Goal: Browse casually

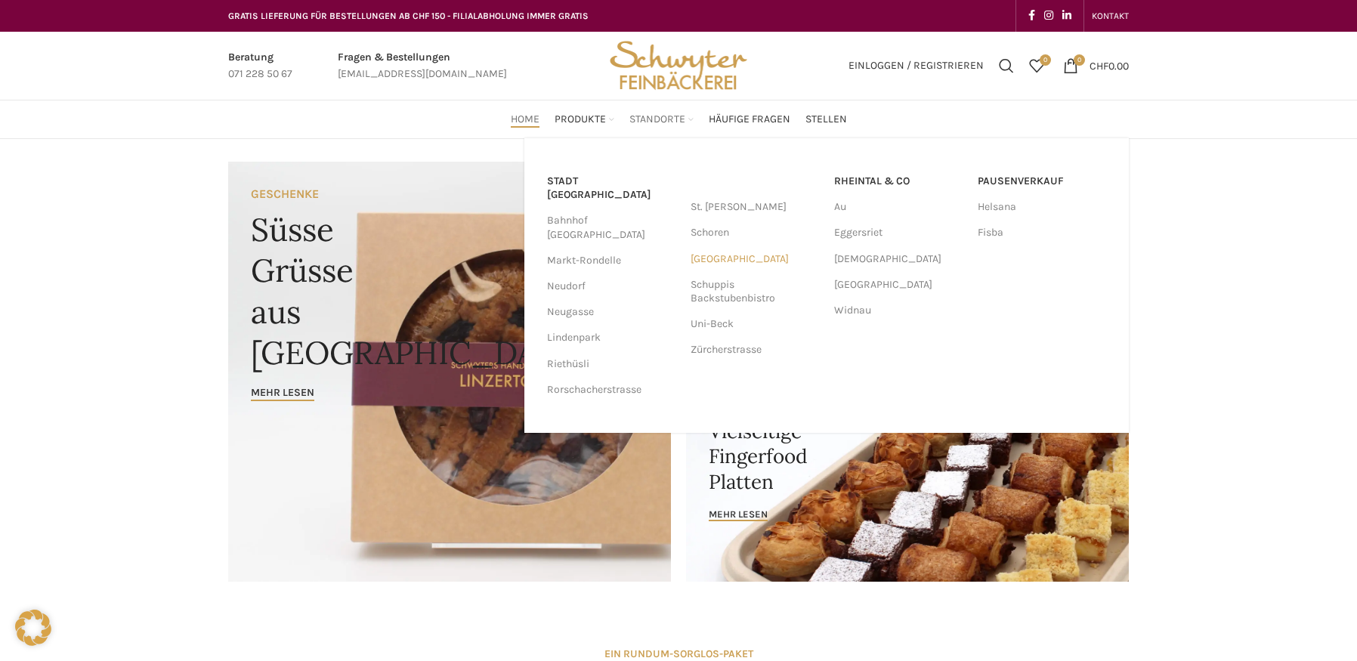
click at [724, 262] on link "[GEOGRAPHIC_DATA]" at bounding box center [755, 259] width 128 height 26
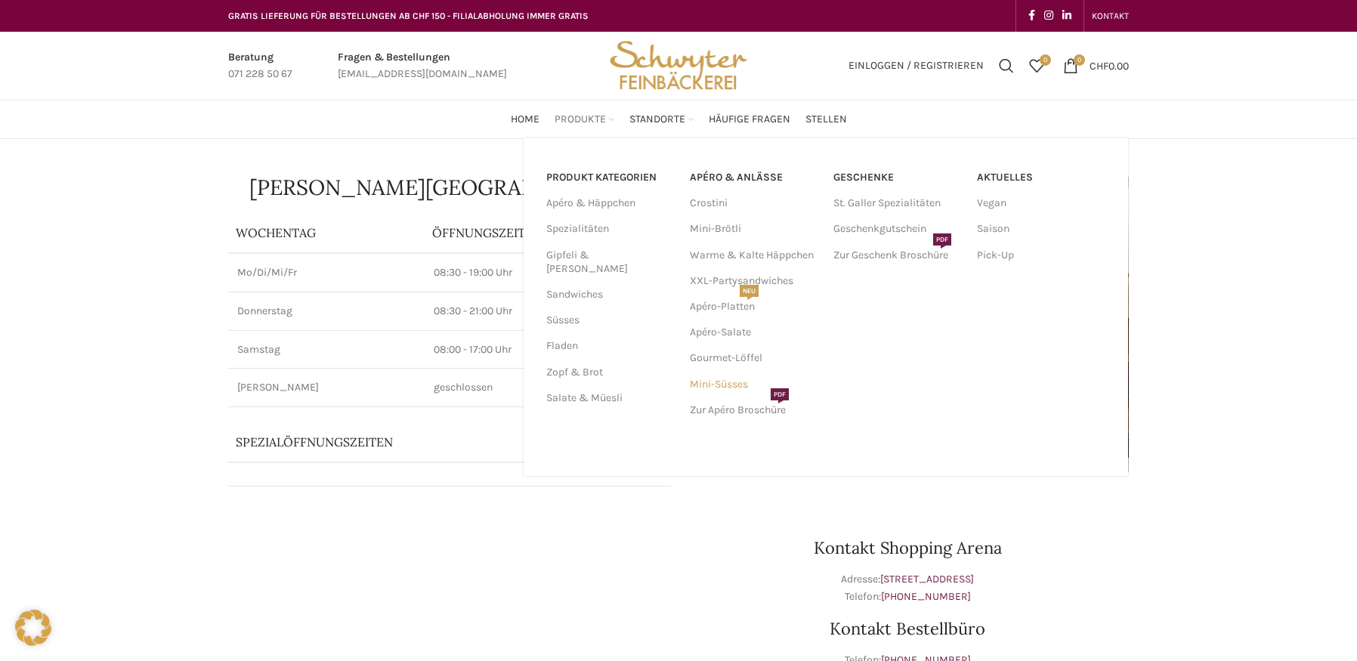
click at [722, 386] on link "Mini-Süsses" at bounding box center [754, 385] width 128 height 26
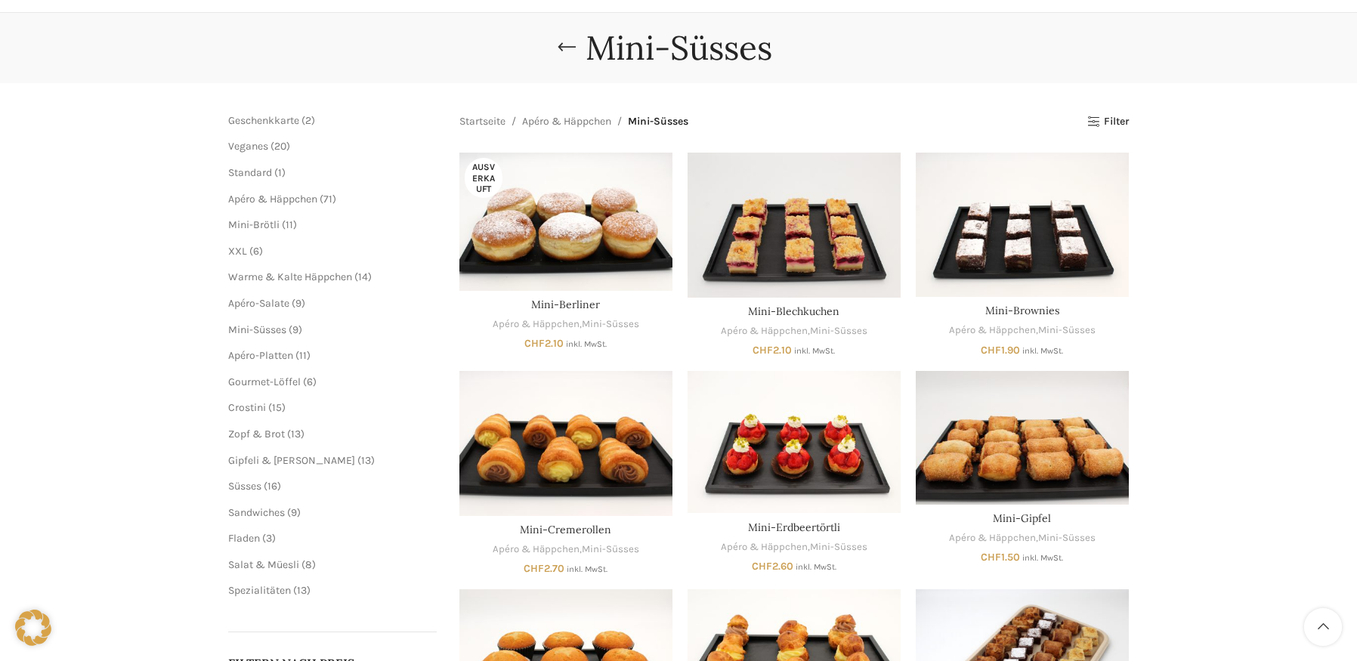
scroll to position [151, 0]
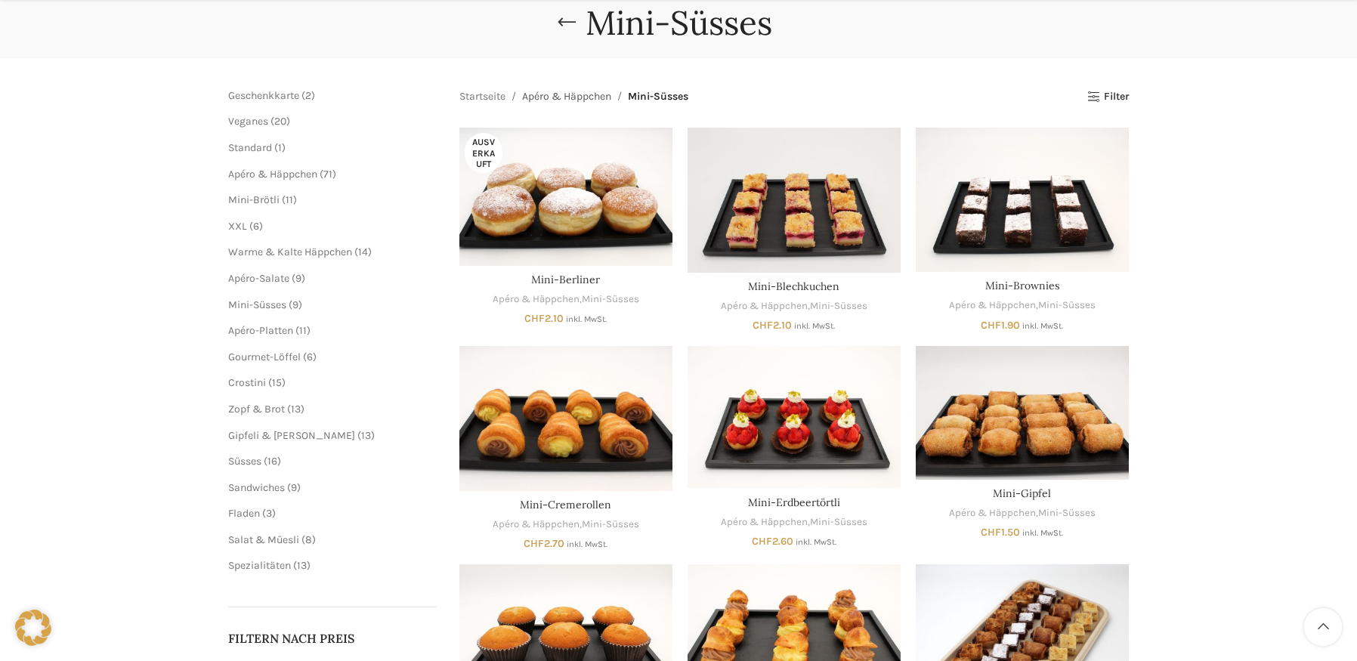
click at [560, 94] on link "Apéro & Häppchen" at bounding box center [566, 96] width 89 height 17
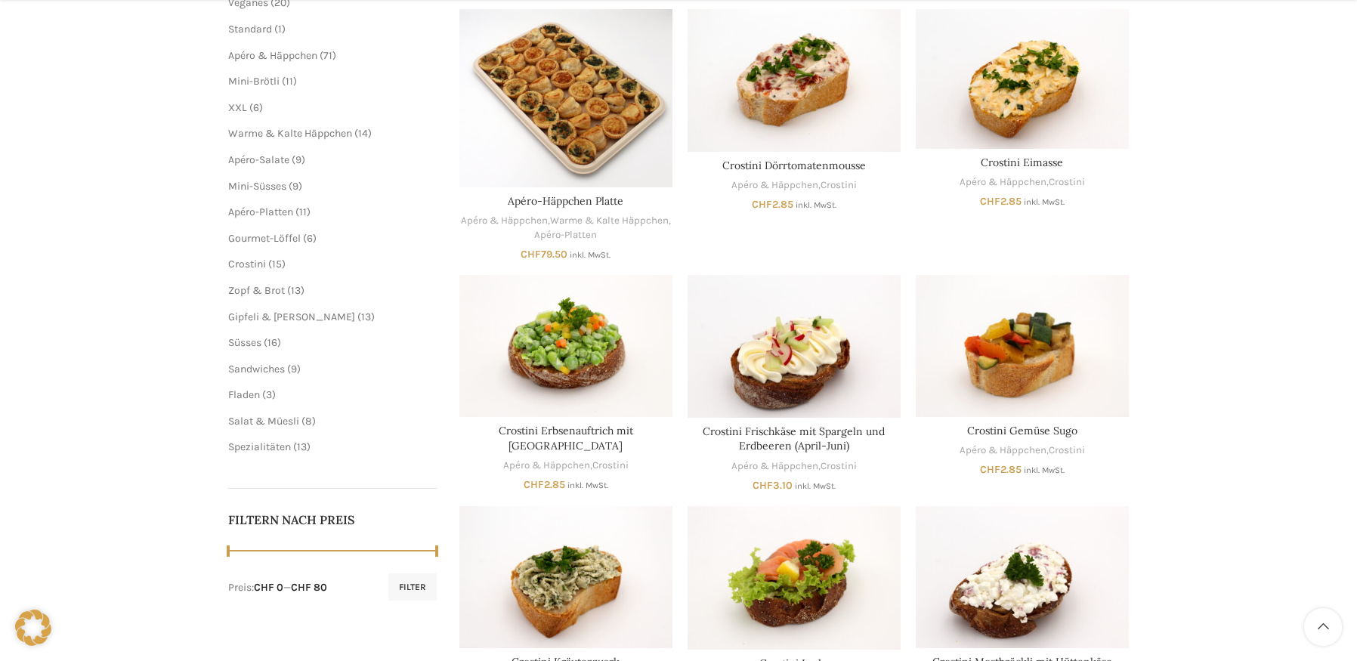
scroll to position [290, 0]
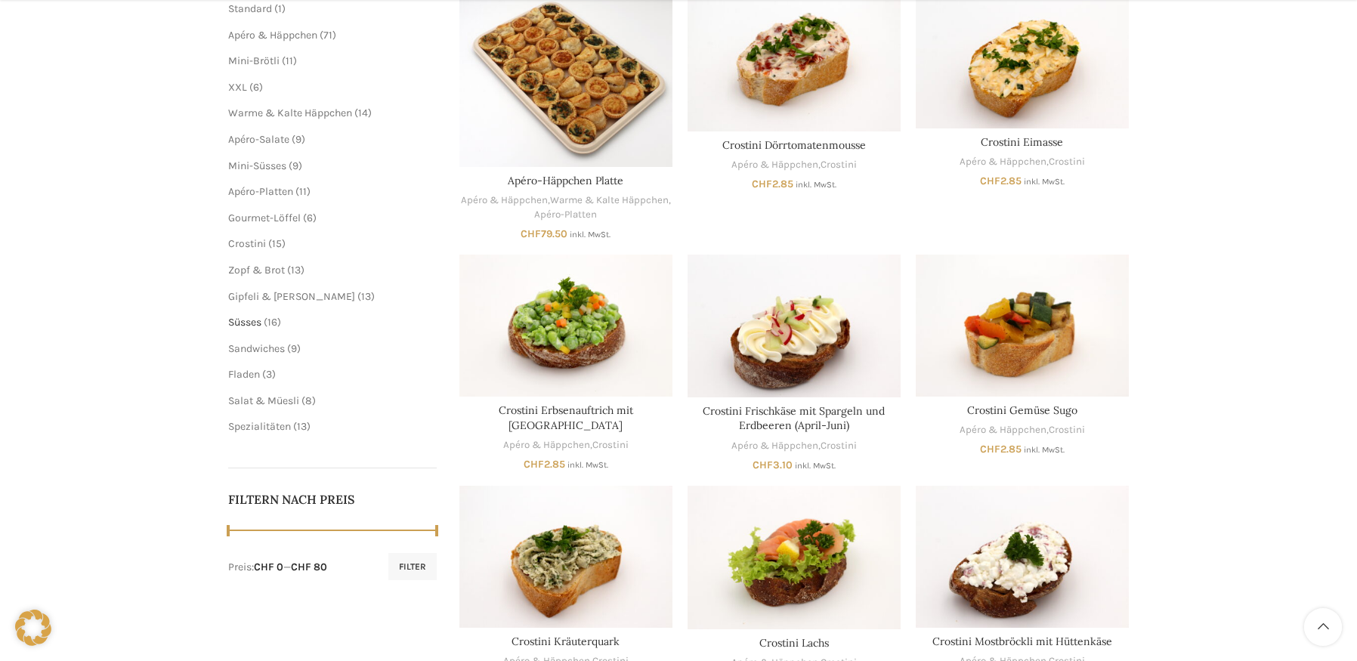
click at [258, 323] on span "Süsses" at bounding box center [244, 322] width 33 height 13
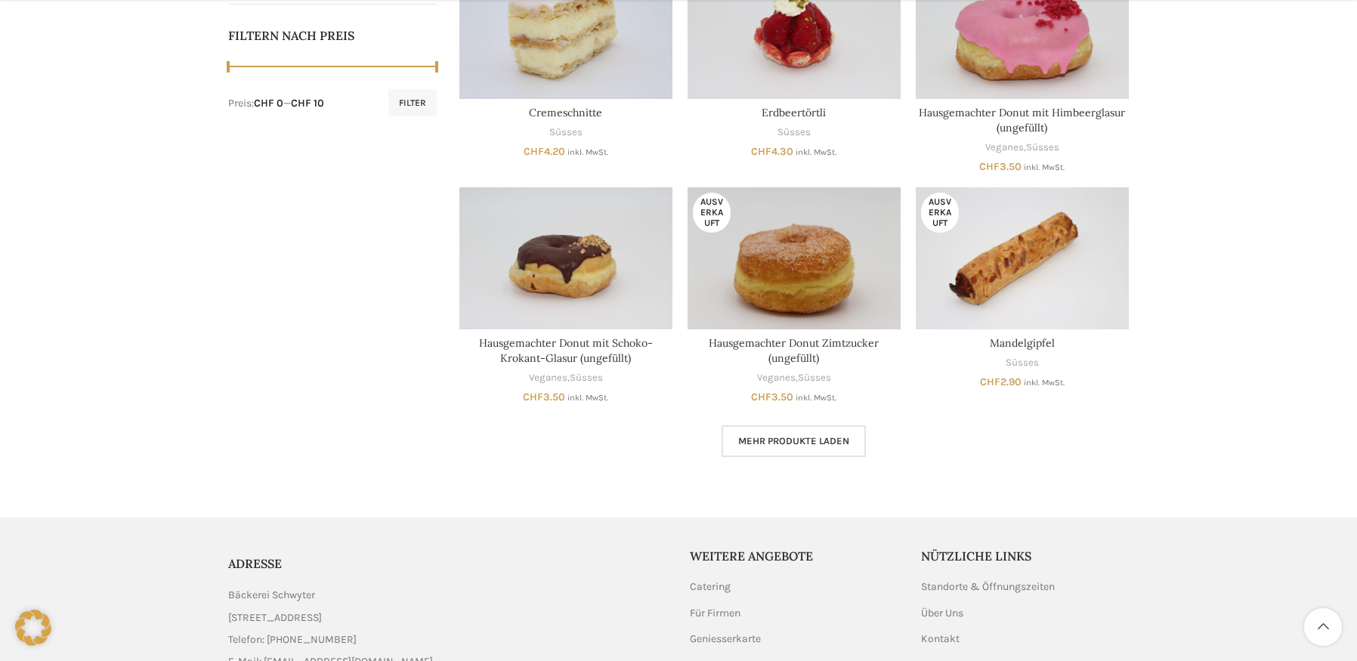
scroll to position [756, 0]
click at [795, 450] on link "Mehr Produkte laden" at bounding box center [794, 440] width 144 height 32
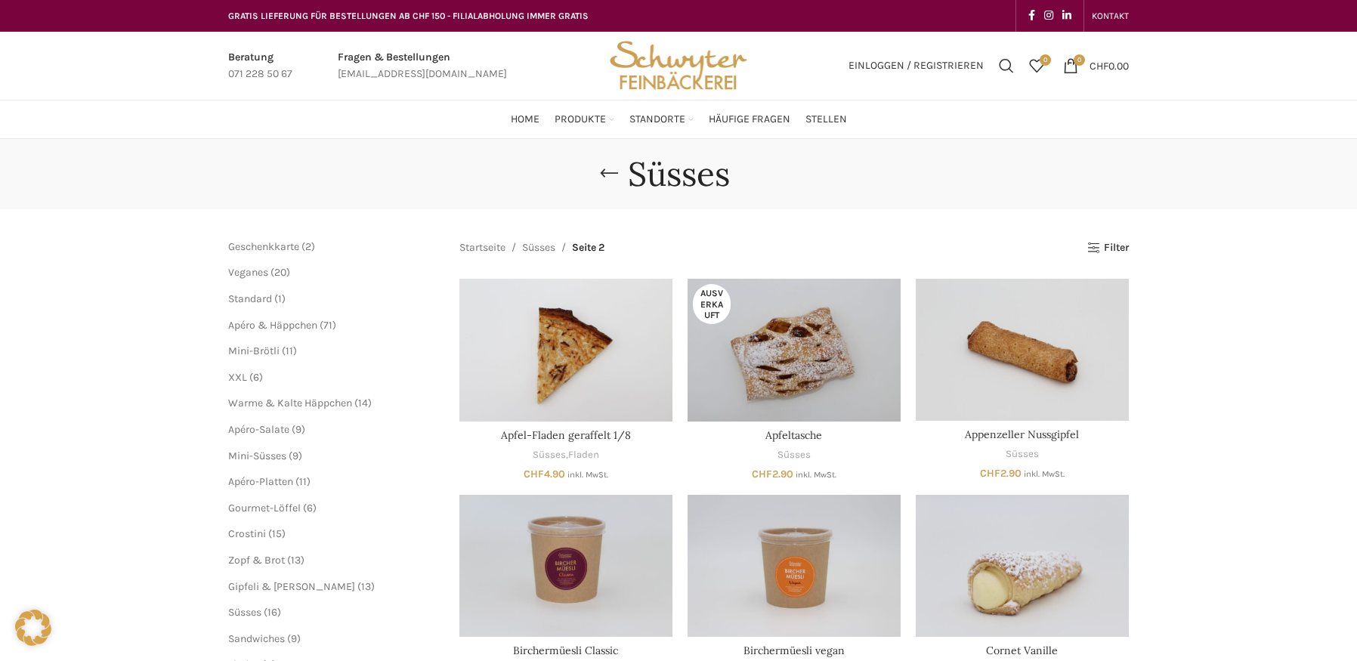
click at [252, 376] on span "6 6 Produkte" at bounding box center [255, 377] width 16 height 13
click at [239, 379] on span "XXL" at bounding box center [237, 377] width 19 height 13
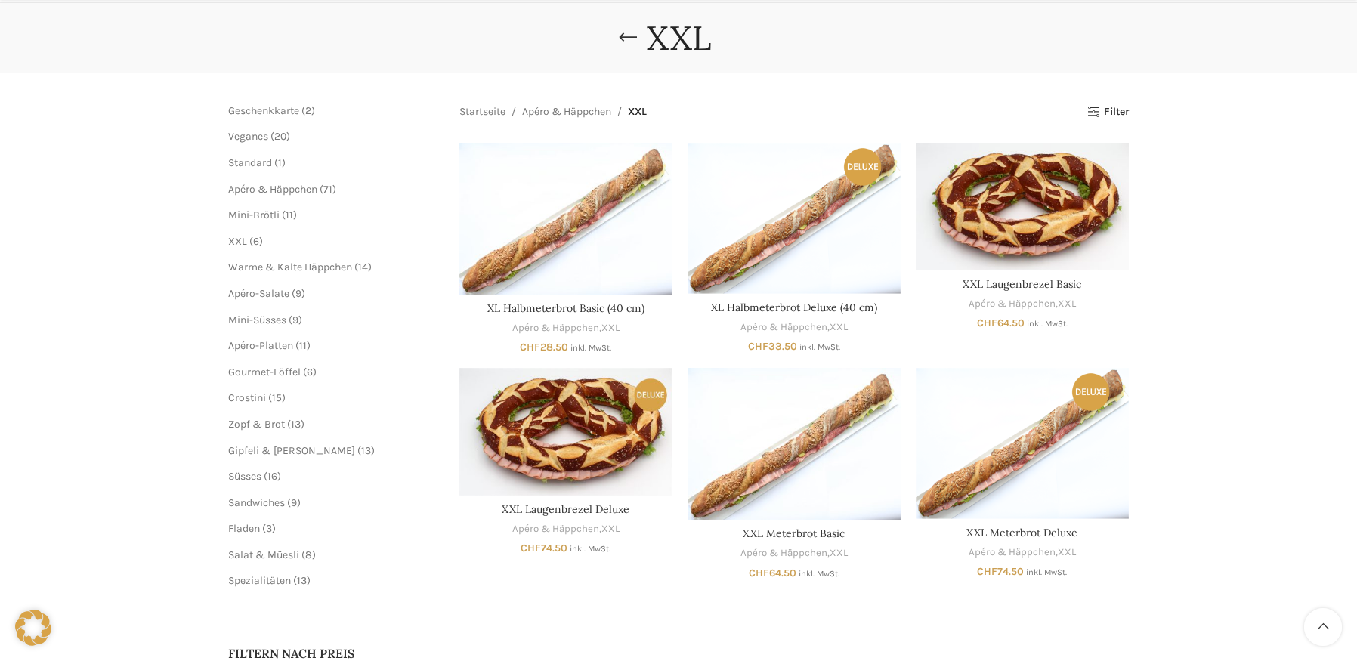
scroll to position [227, 0]
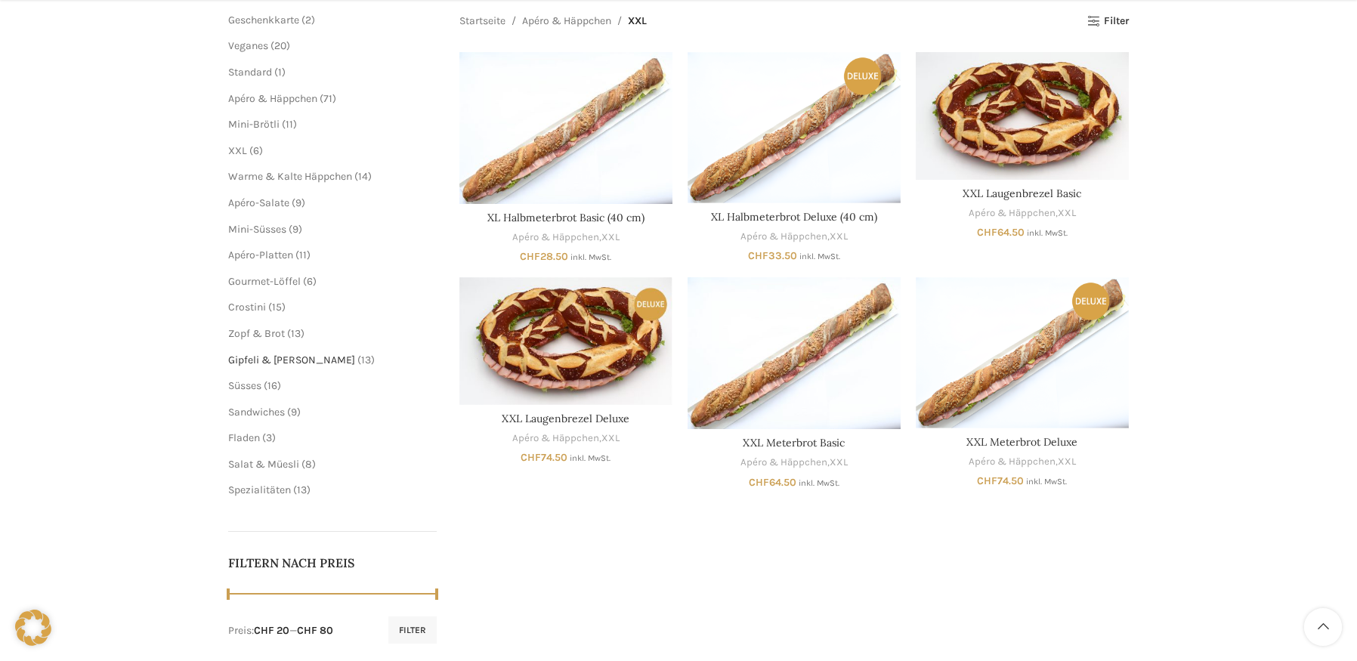
click at [257, 357] on span "Gipfeli & [PERSON_NAME]" at bounding box center [291, 360] width 127 height 13
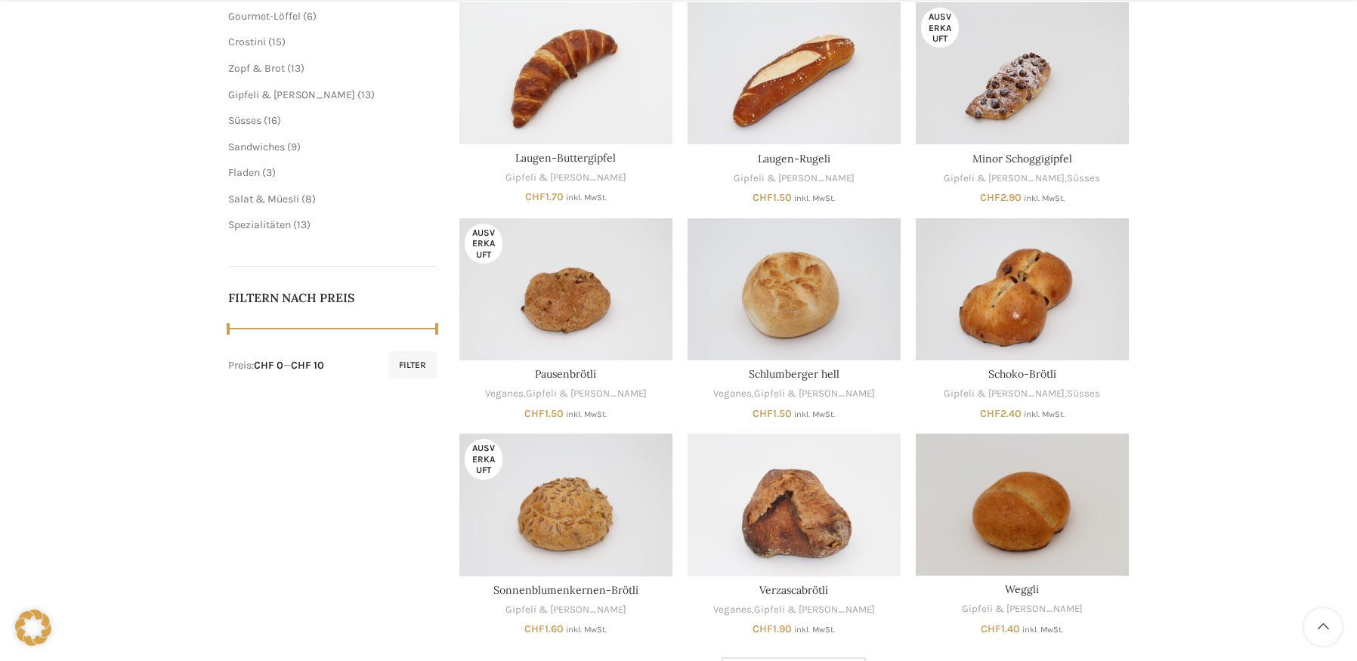
scroll to position [605, 0]
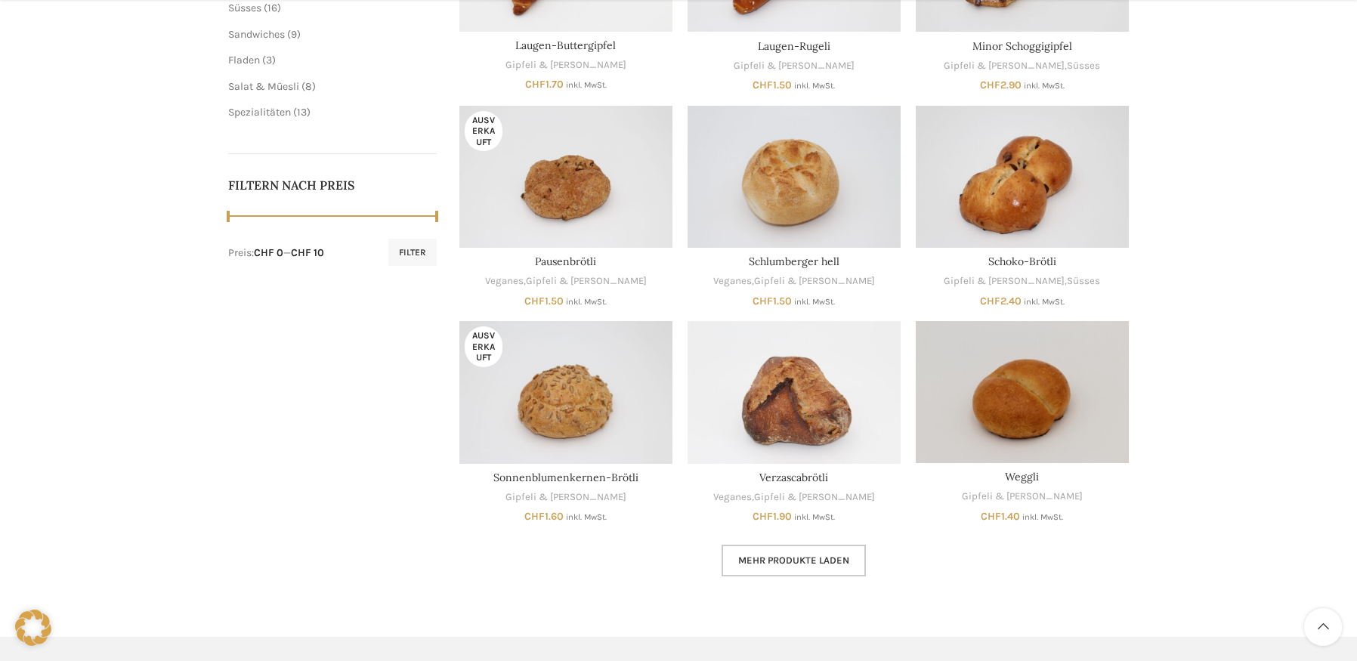
click at [805, 565] on span "Mehr Produkte laden" at bounding box center [793, 561] width 111 height 12
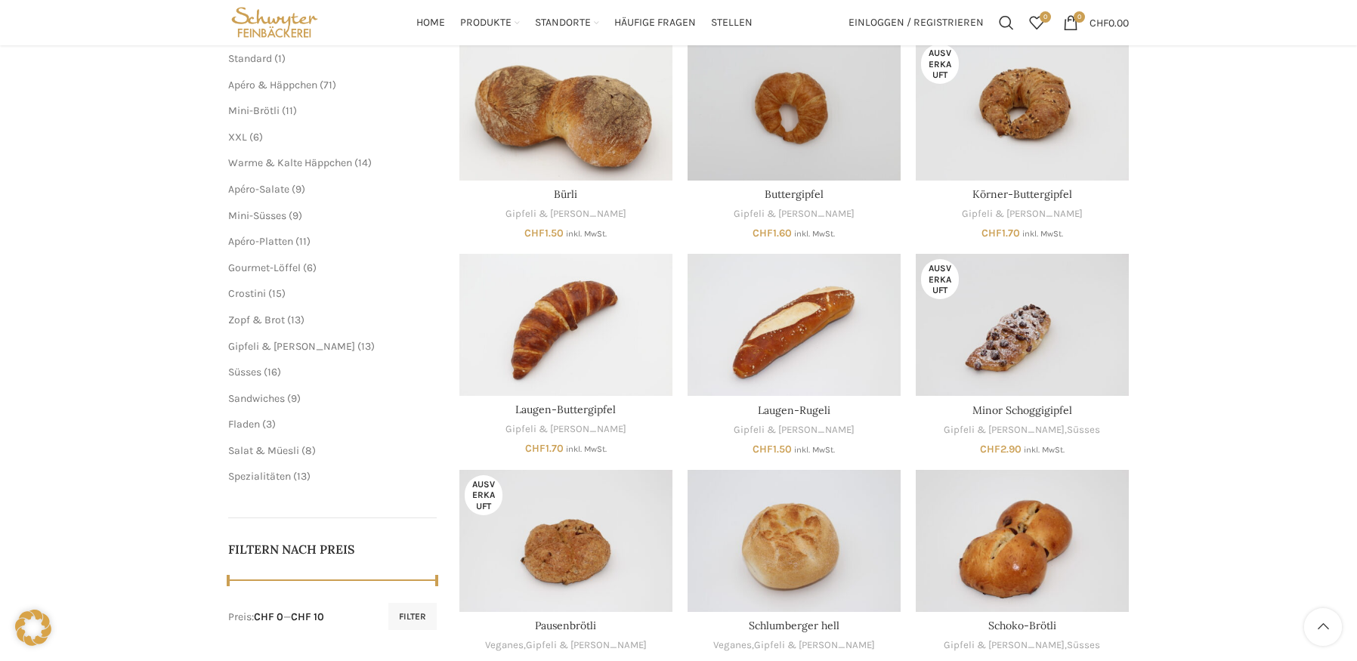
scroll to position [227, 0]
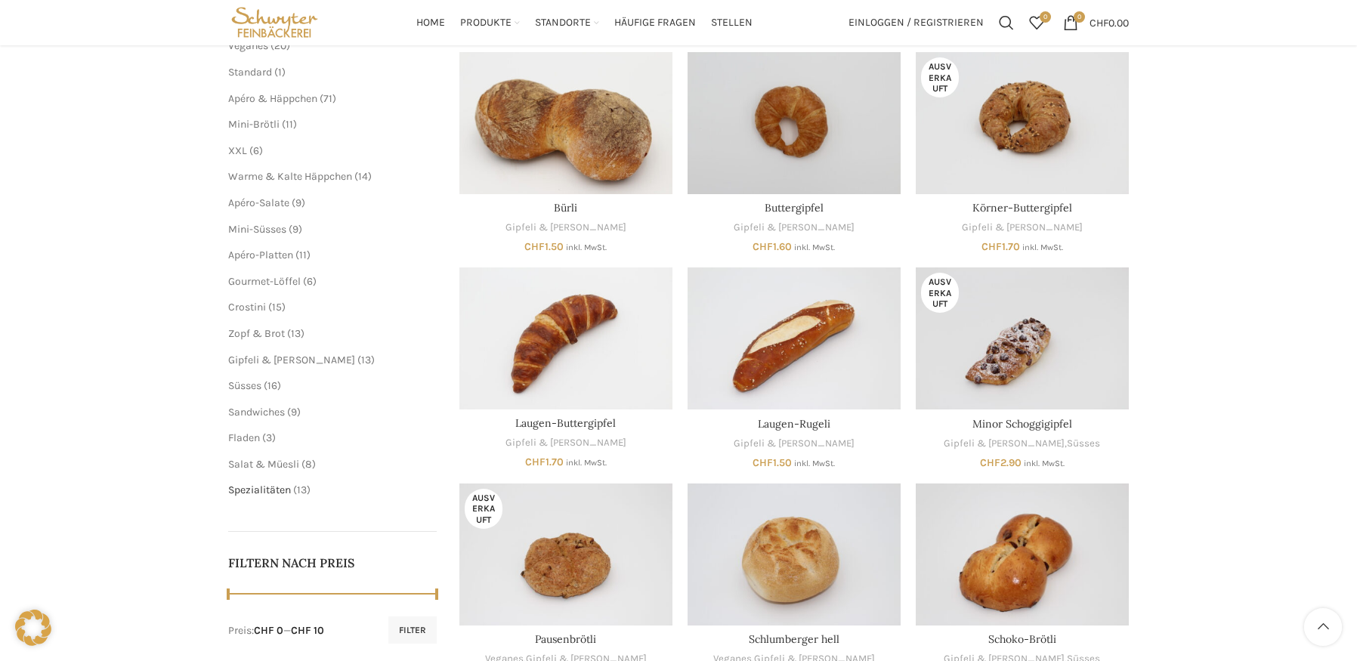
click at [258, 490] on span "Spezialitäten" at bounding box center [259, 490] width 63 height 13
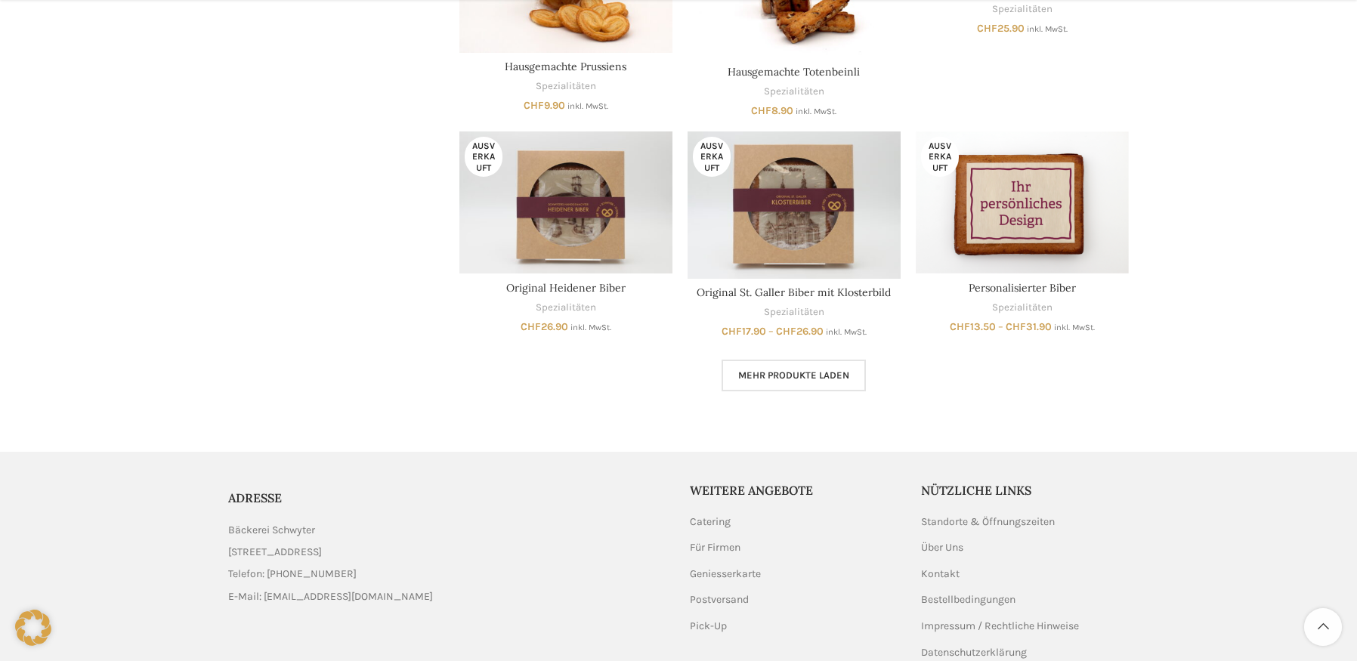
scroll to position [982, 0]
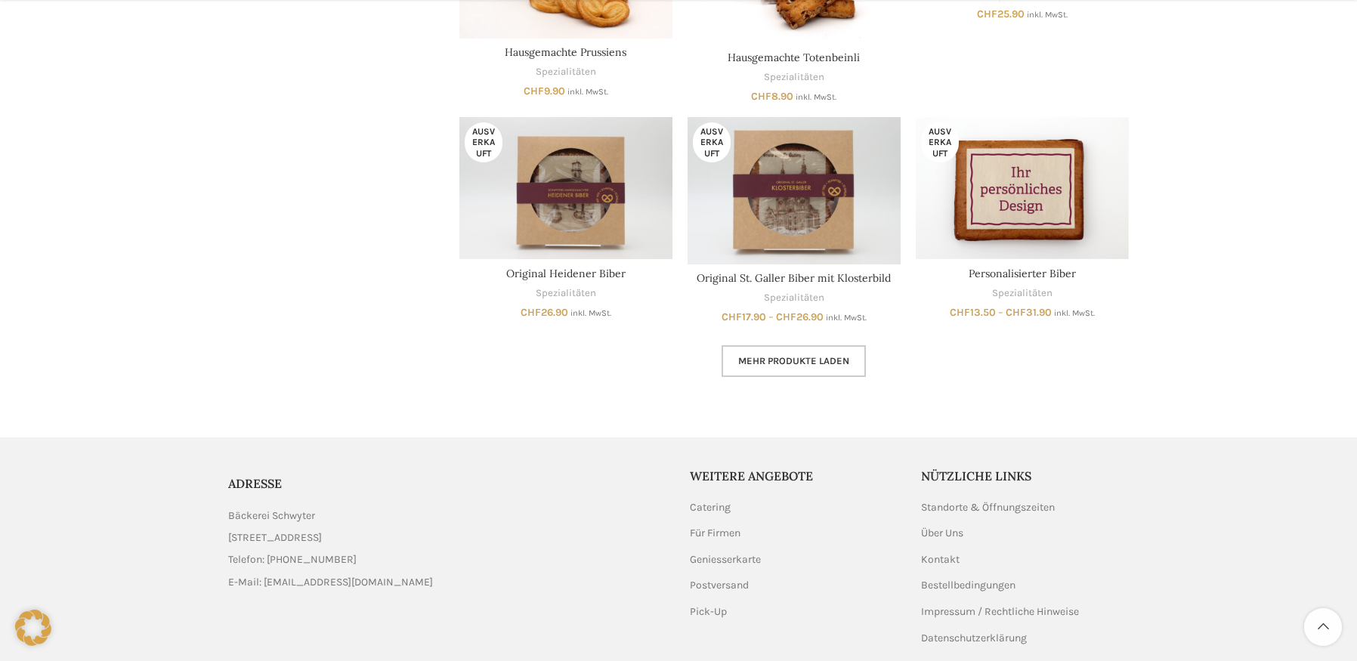
click at [797, 371] on link "Mehr Produkte laden" at bounding box center [794, 361] width 144 height 32
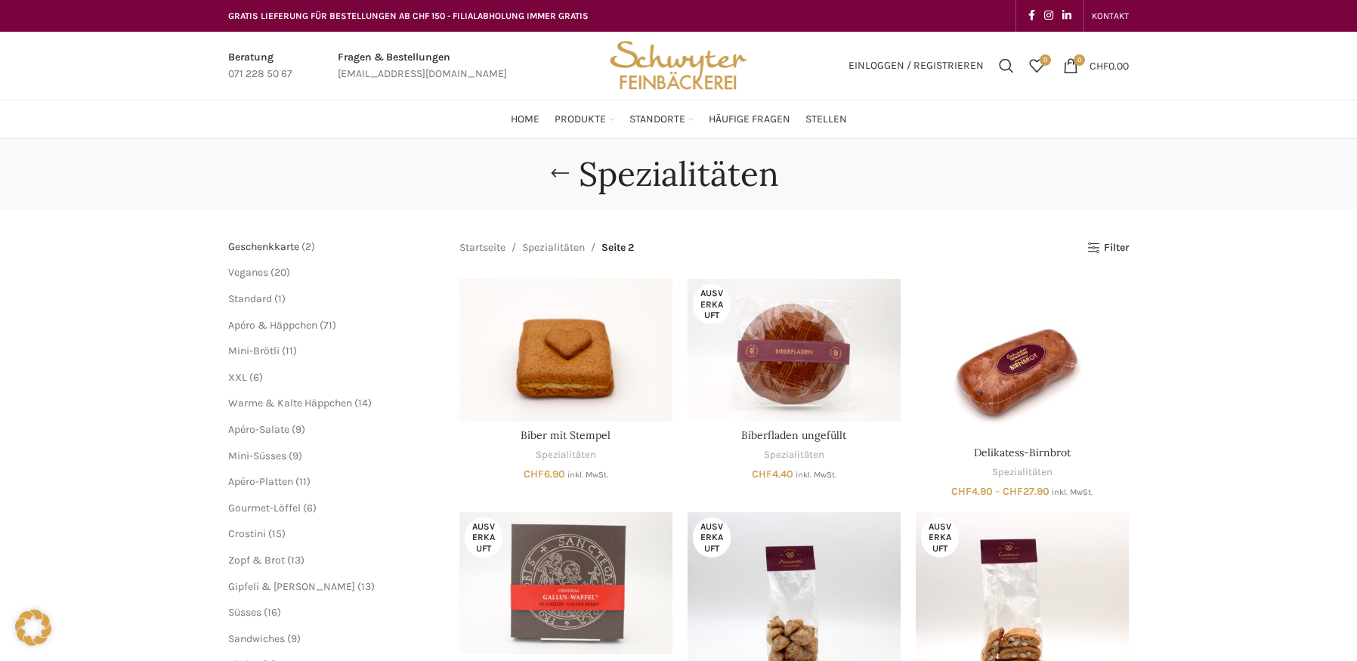
click at [266, 246] on span "Geschenkkarte" at bounding box center [263, 246] width 71 height 13
